Goal: Task Accomplishment & Management: Manage account settings

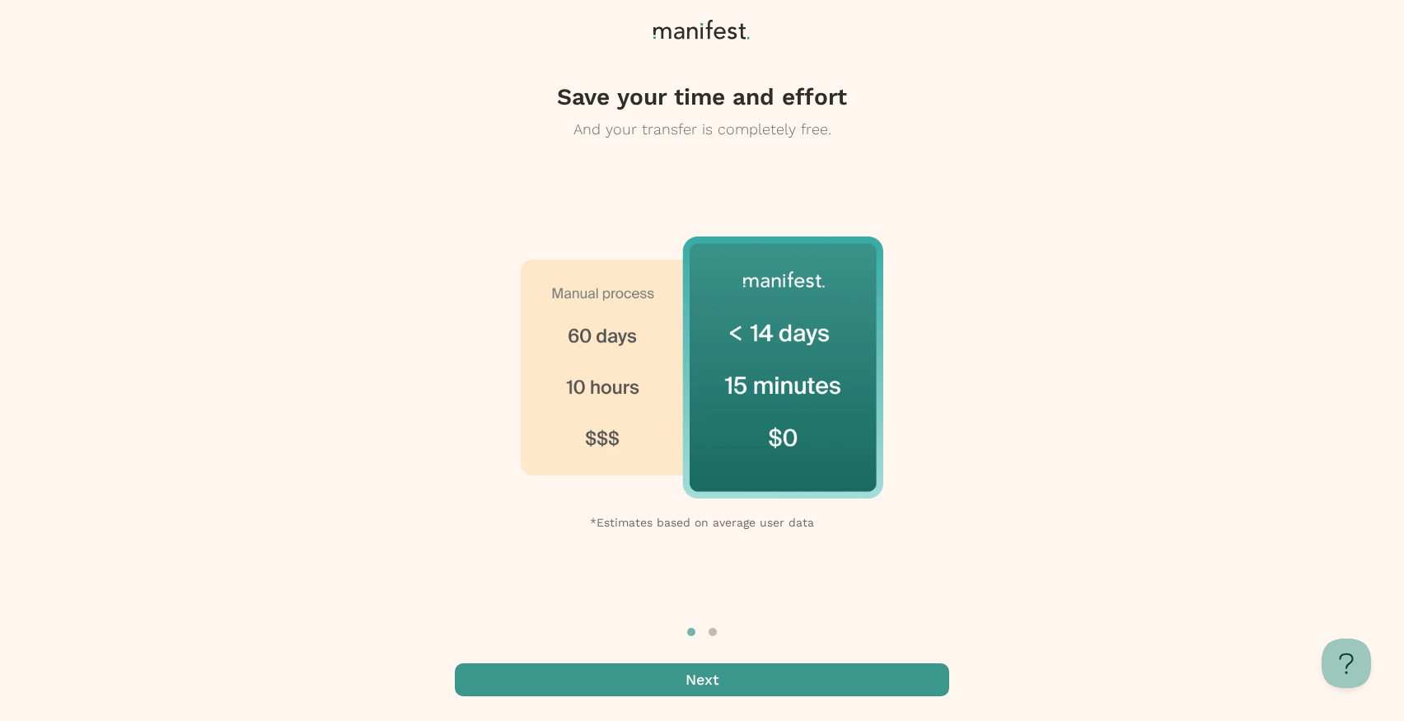
click at [739, 664] on span "button" at bounding box center [702, 679] width 494 height 33
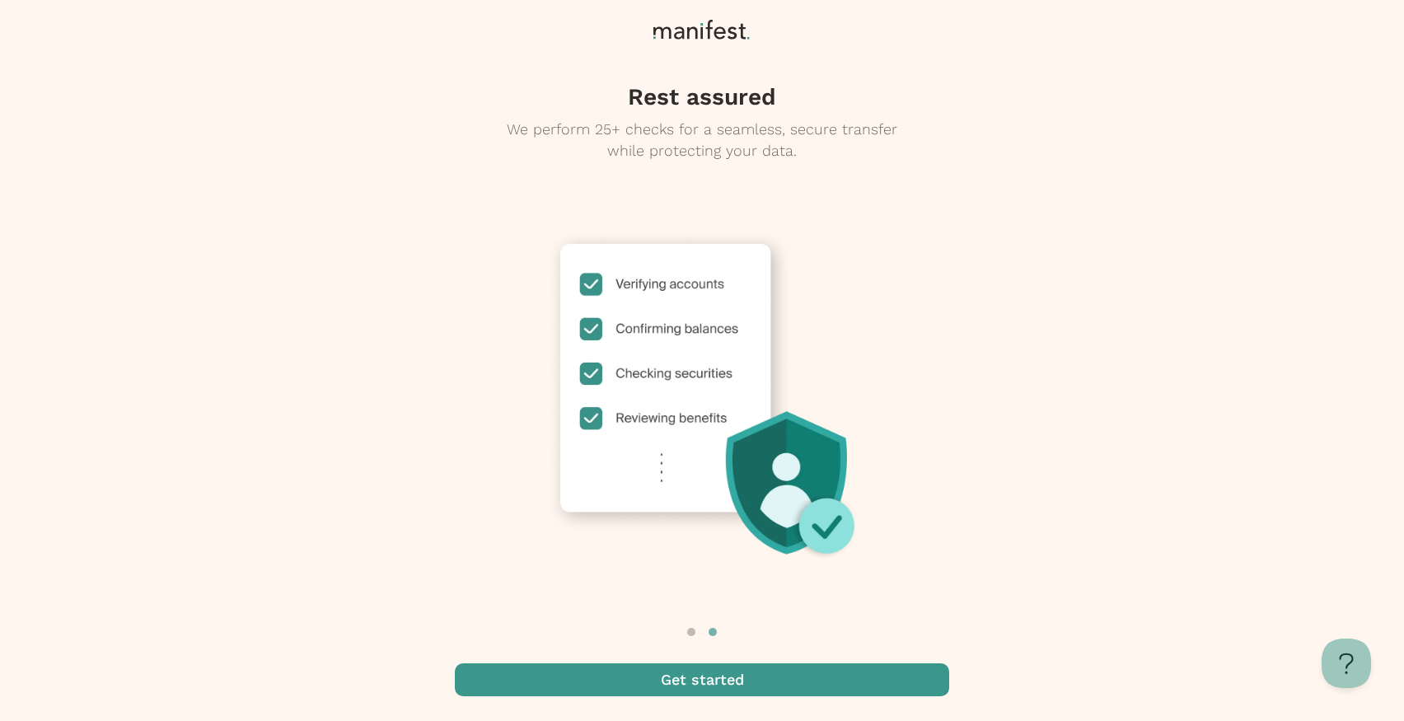
click at [737, 686] on span "button" at bounding box center [702, 679] width 494 height 33
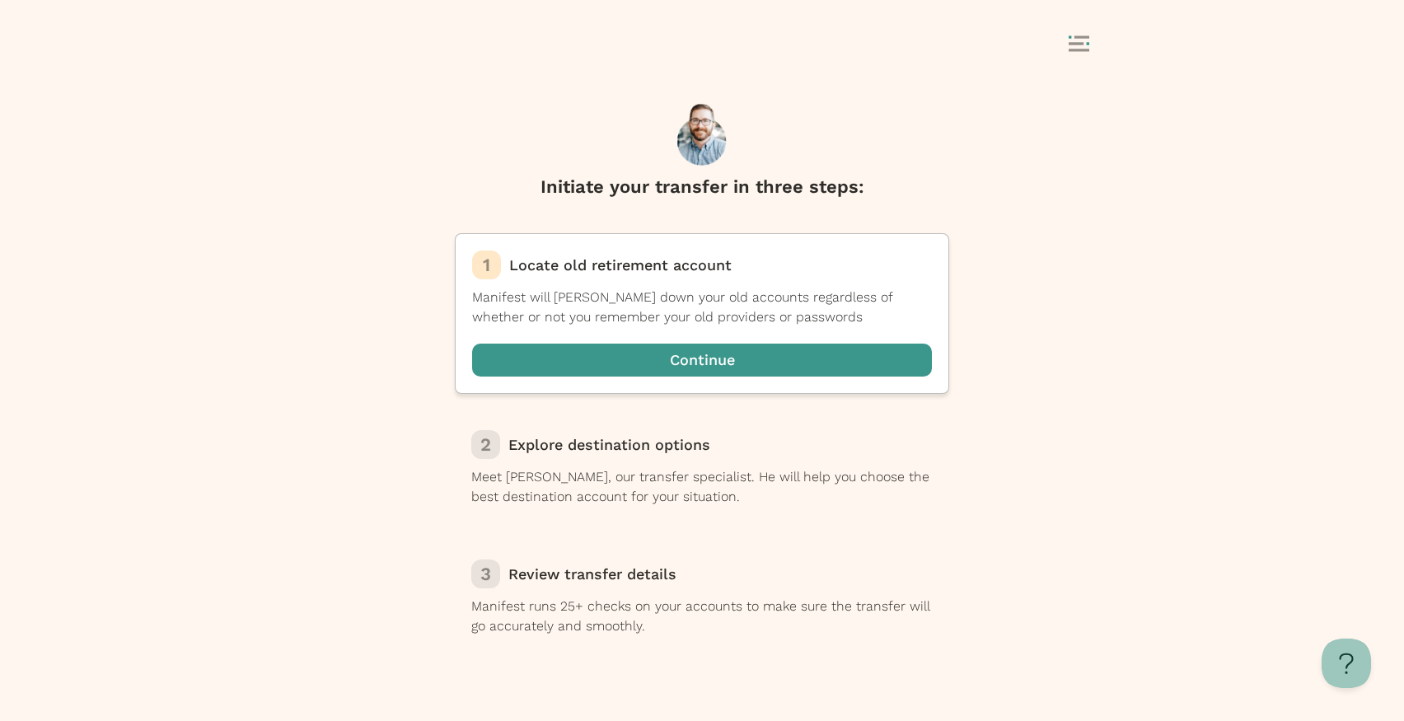
click at [1088, 42] on rect at bounding box center [1088, 43] width 2 height 2
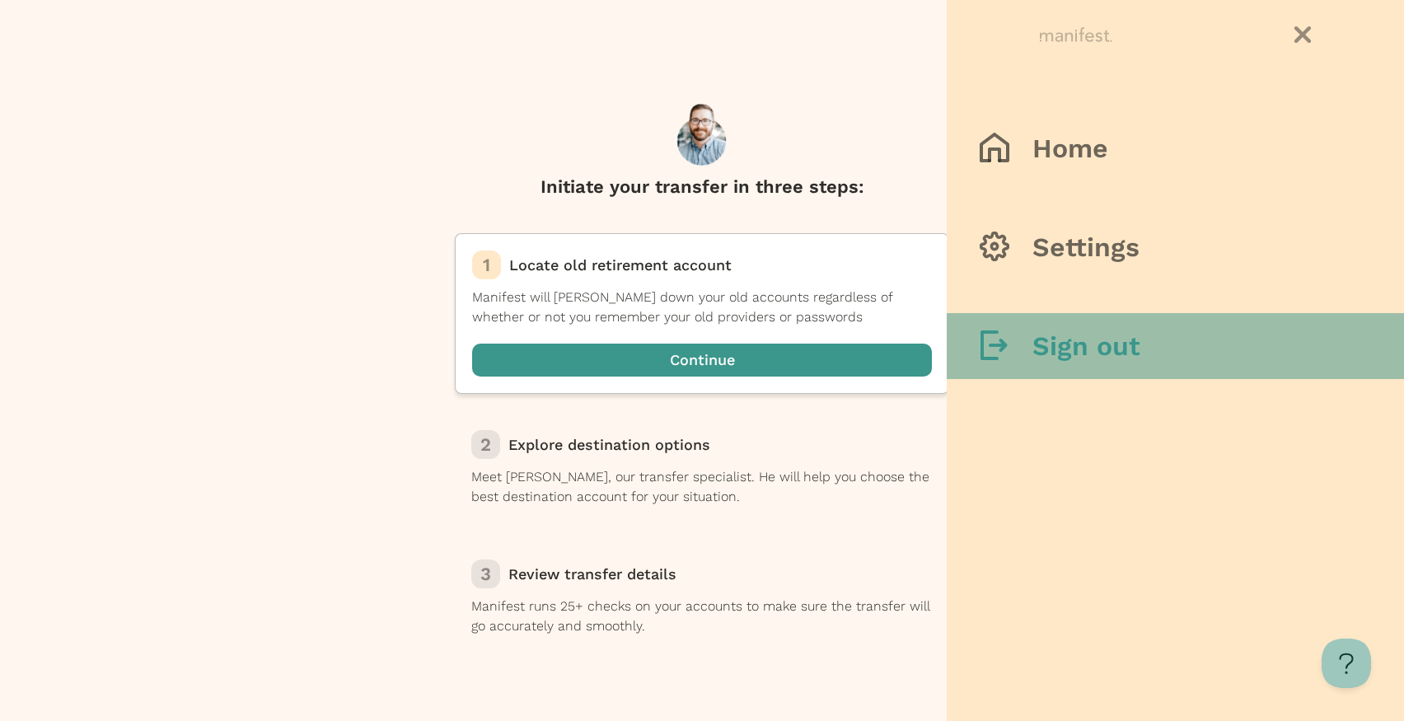
click at [1058, 348] on h3 "Sign out" at bounding box center [1086, 346] width 108 height 33
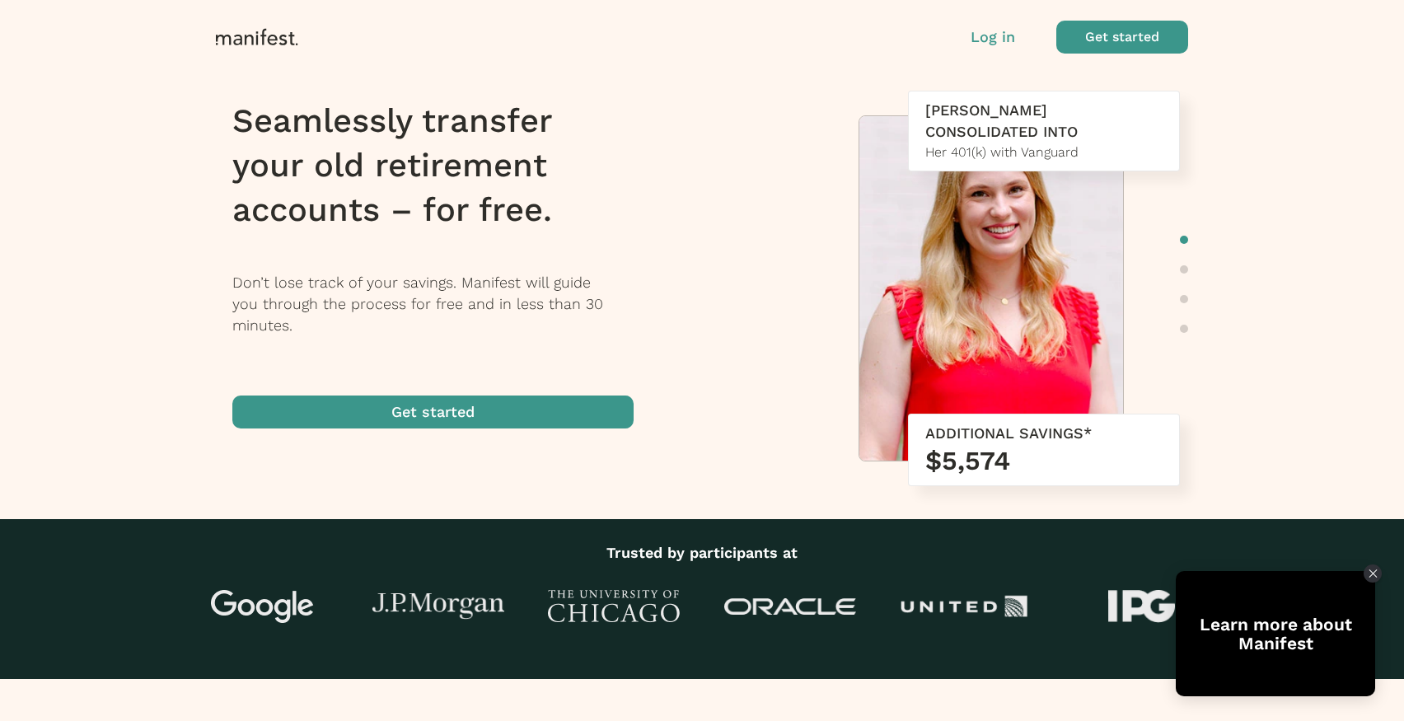
click at [1003, 57] on div "Log in Get started" at bounding box center [702, 33] width 1404 height 66
click at [995, 31] on p "Log in" at bounding box center [993, 36] width 44 height 21
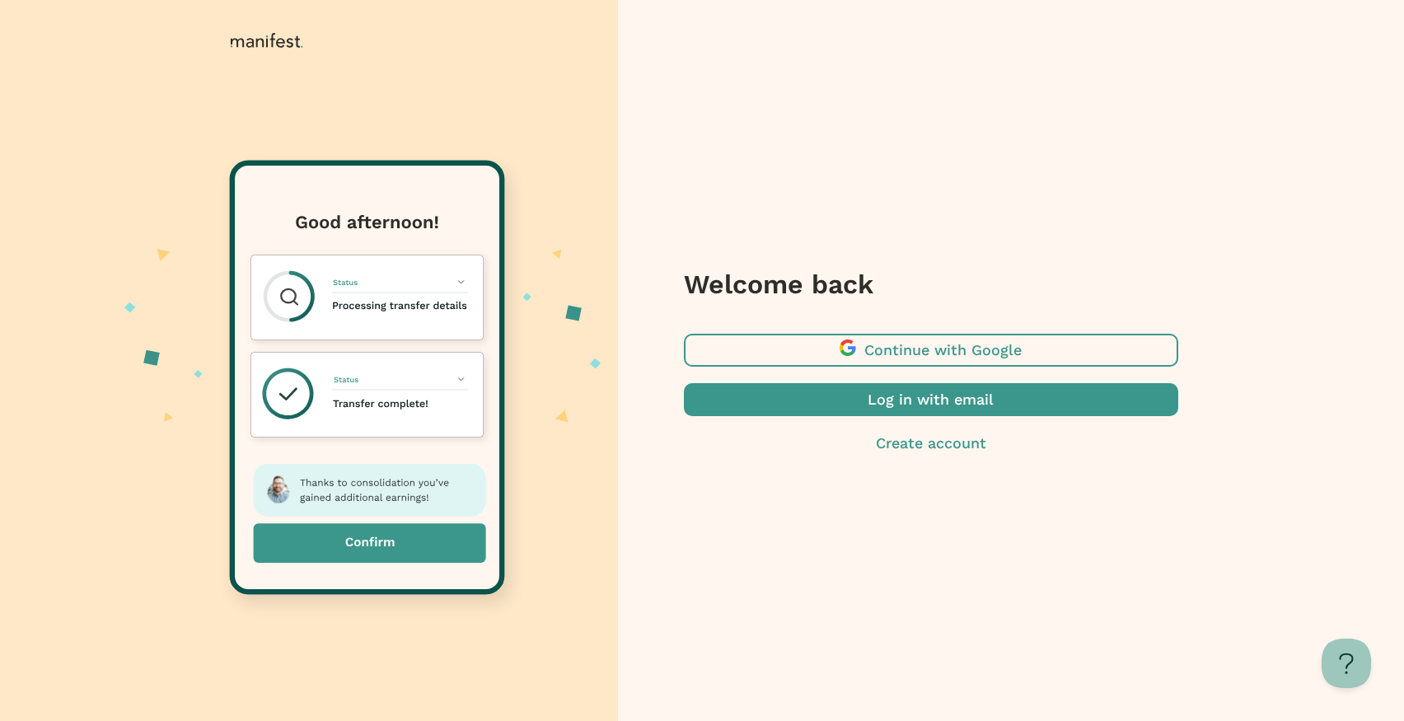
click at [913, 400] on span "button" at bounding box center [931, 399] width 494 height 33
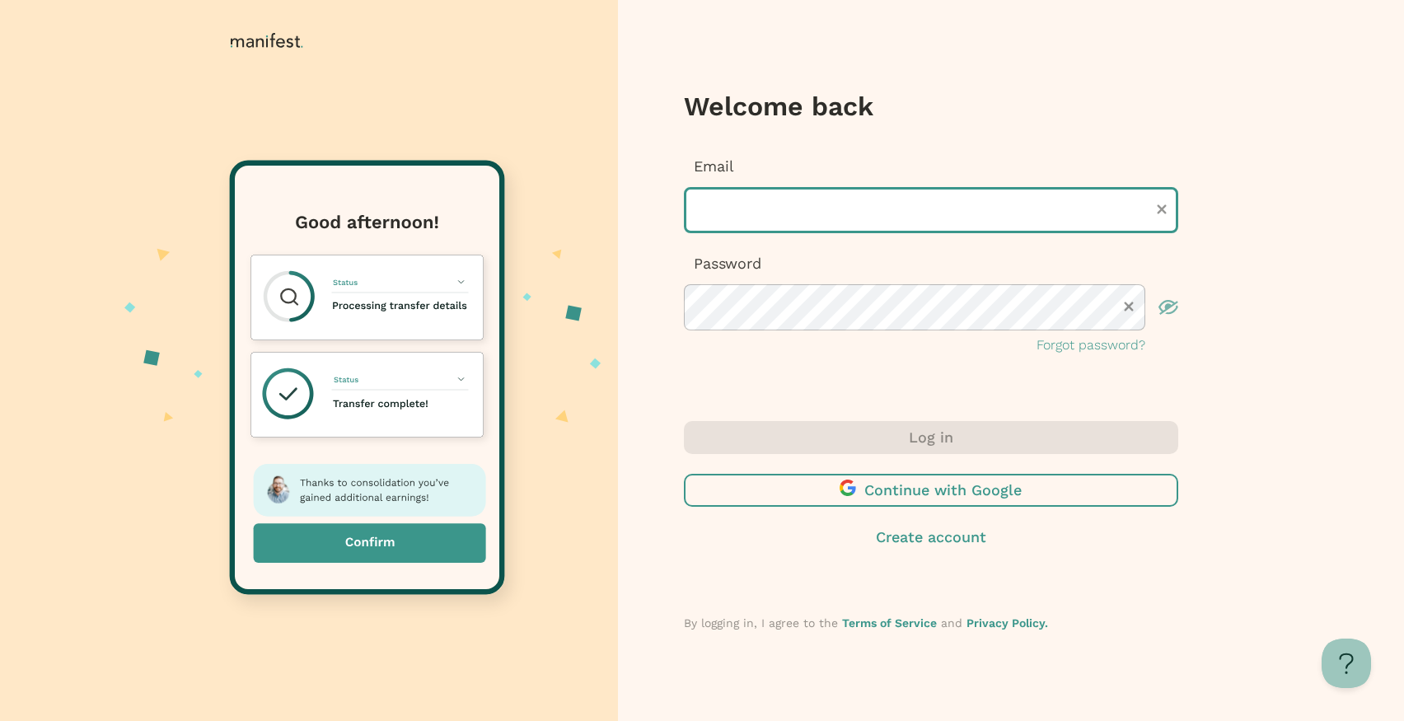
click at [830, 206] on input "text" at bounding box center [931, 210] width 494 height 46
type input "**********"
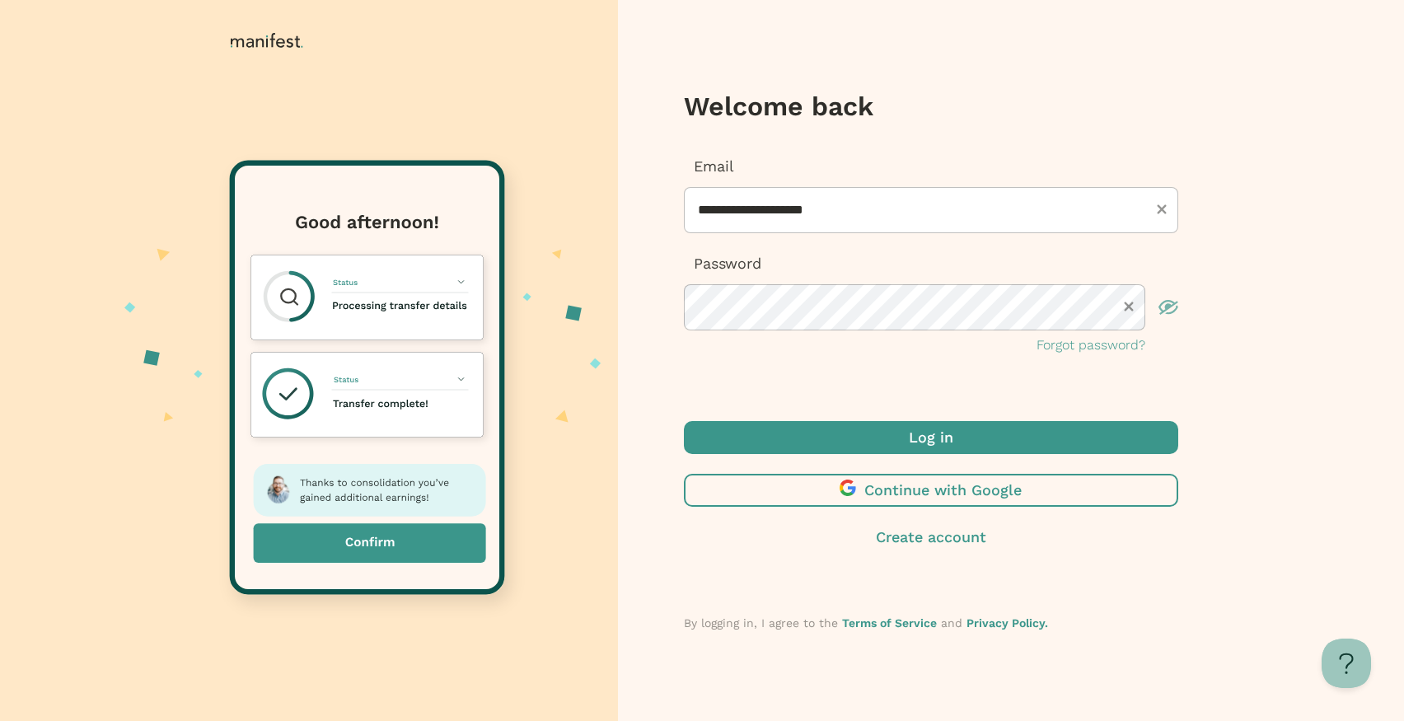
click at [1173, 308] on icon "button" at bounding box center [1169, 307] width 20 height 15
click at [1173, 305] on icon "button" at bounding box center [1169, 307] width 20 height 15
click at [902, 434] on span "submit" at bounding box center [931, 437] width 494 height 33
